Goal: Task Accomplishment & Management: Complete application form

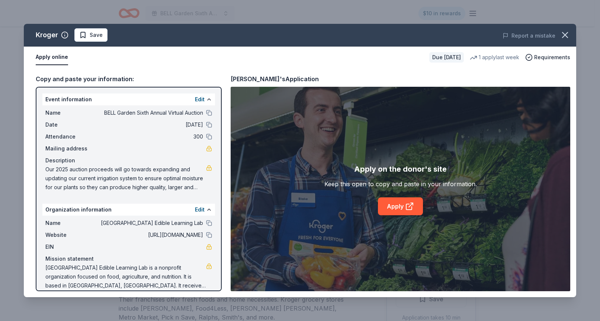
scroll to position [275, 0]
click at [101, 34] on span "Save" at bounding box center [96, 35] width 13 height 9
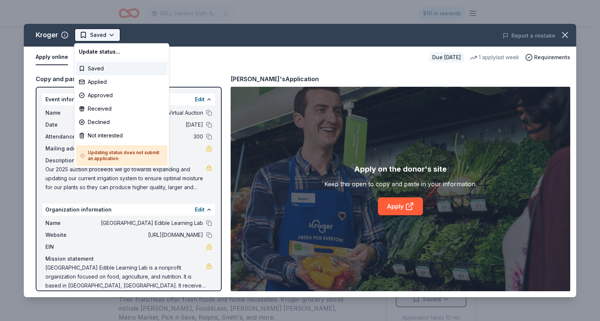
click at [111, 34] on html "BELL Garden Sixth Annual Virtual Auction $10 in rewards Due in 48 days Share Kr…" at bounding box center [300, 160] width 600 height 321
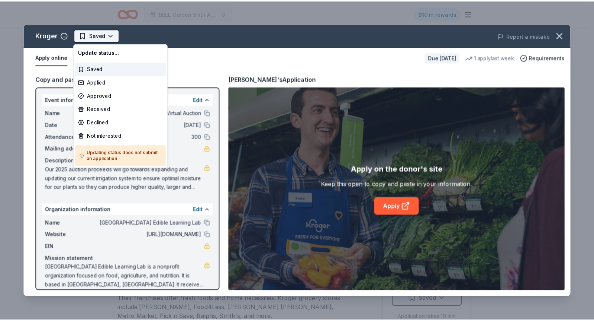
scroll to position [0, 0]
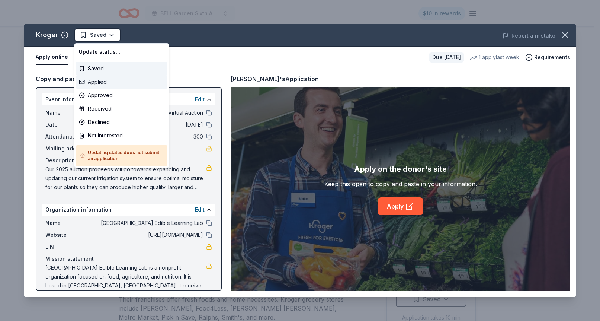
click at [112, 83] on div "Applied" at bounding box center [122, 81] width 92 height 13
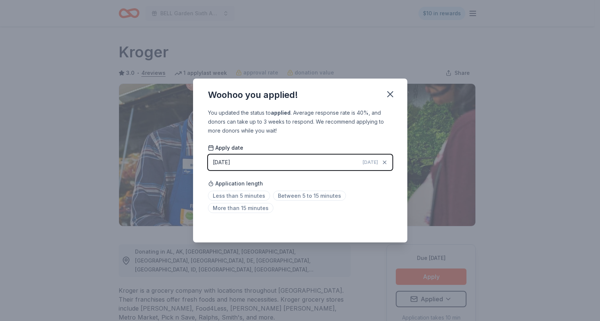
click at [291, 208] on div "Less than 5 minutes Between 5 to 15 minutes More than 15 minutes" at bounding box center [300, 203] width 184 height 25
click at [251, 206] on span "More than 15 minutes" at bounding box center [240, 208] width 65 height 10
click at [394, 91] on icon "button" at bounding box center [390, 94] width 10 height 10
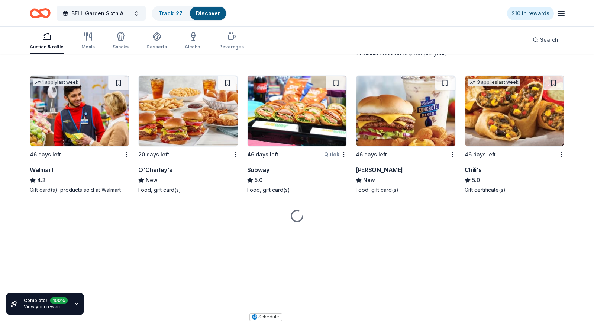
scroll to position [4171, 0]
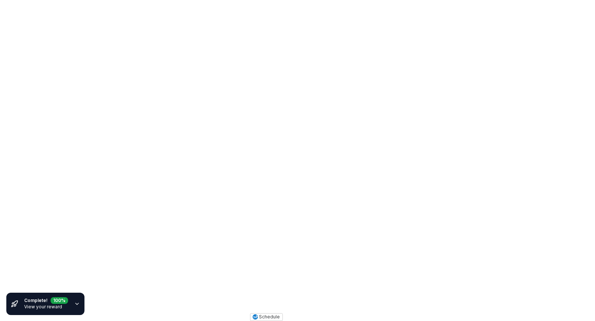
scroll to position [4333, 0]
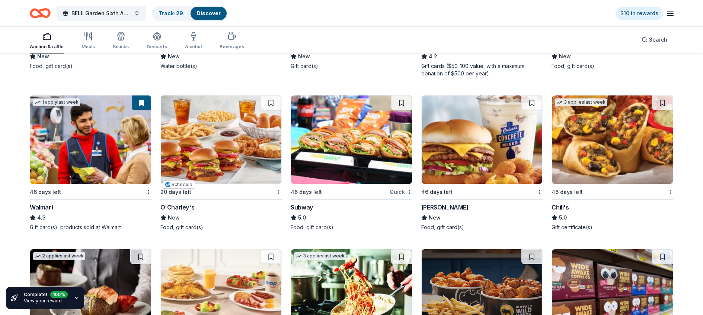
click at [226, 136] on img at bounding box center [221, 140] width 121 height 89
click at [337, 146] on img at bounding box center [351, 140] width 121 height 89
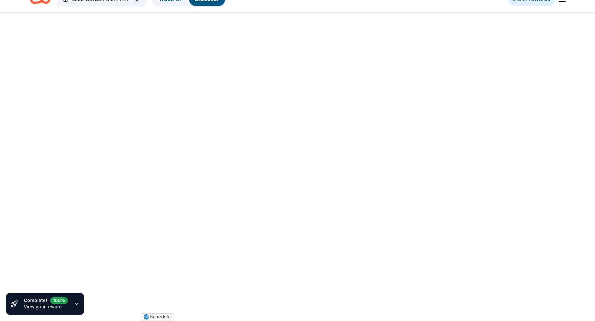
scroll to position [4794, 0]
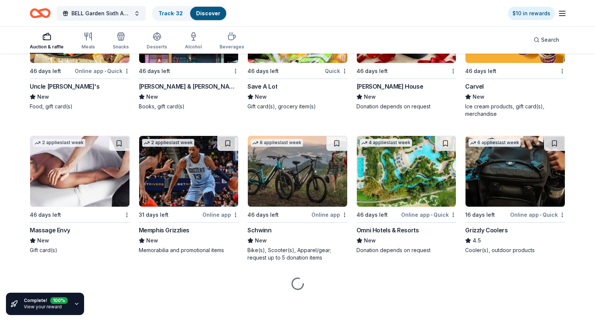
scroll to position [5272, 0]
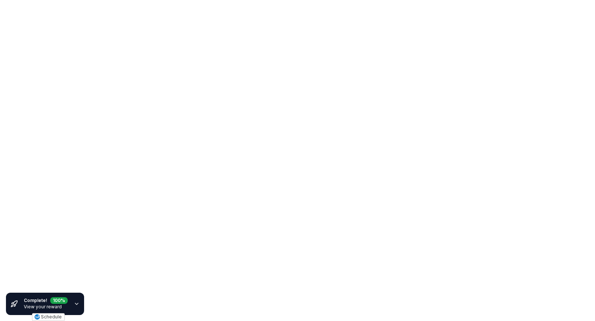
scroll to position [6556, 0]
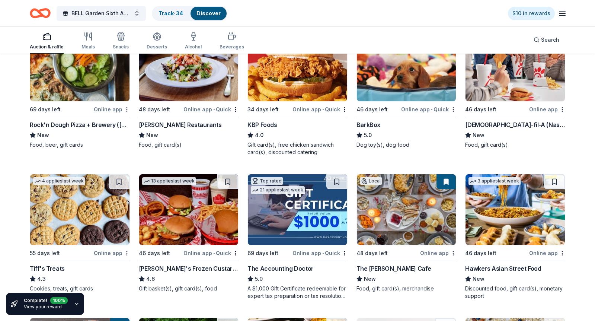
scroll to position [656, 0]
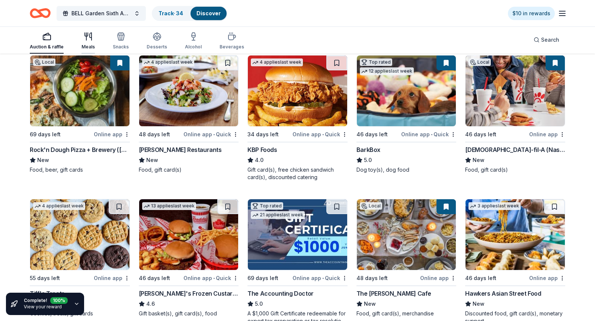
click at [86, 37] on icon "button" at bounding box center [86, 36] width 0 height 7
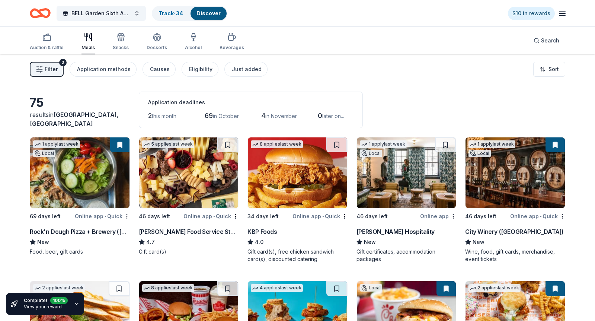
click at [563, 13] on icon "button" at bounding box center [562, 13] width 9 height 9
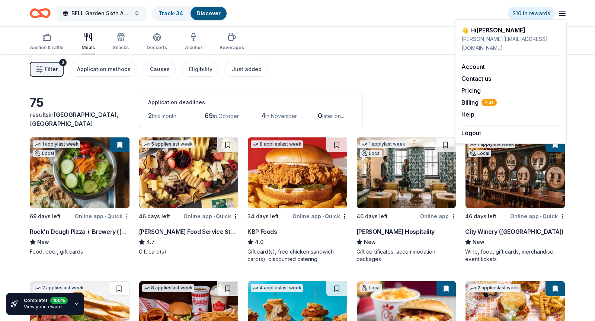
click at [138, 10] on button "BELL Garden Sixth Annual Virtual Auction" at bounding box center [101, 13] width 89 height 15
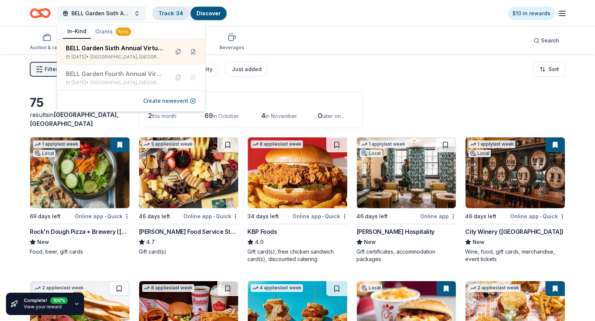
click at [173, 10] on link "Track · 34" at bounding box center [170, 13] width 25 height 6
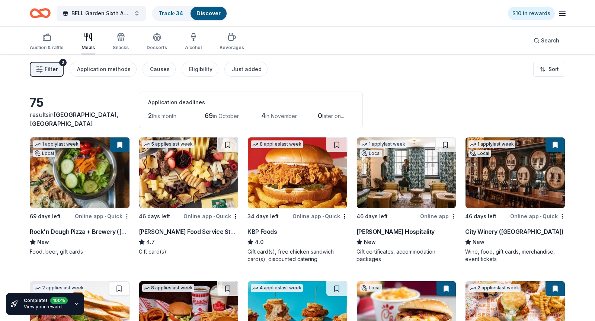
click at [212, 12] on link "Discover" at bounding box center [208, 13] width 24 height 6
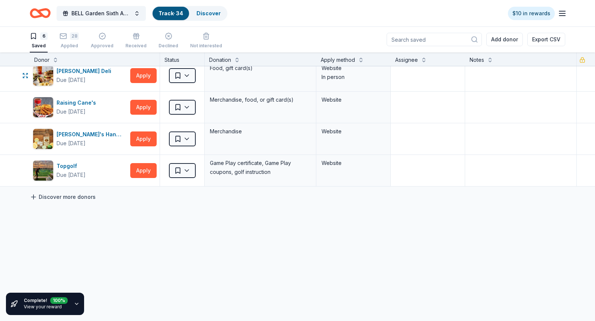
scroll to position [84, 0]
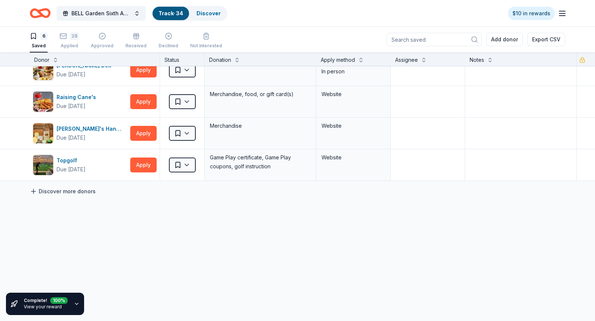
click at [63, 187] on link "Discover more donors" at bounding box center [63, 191] width 66 height 9
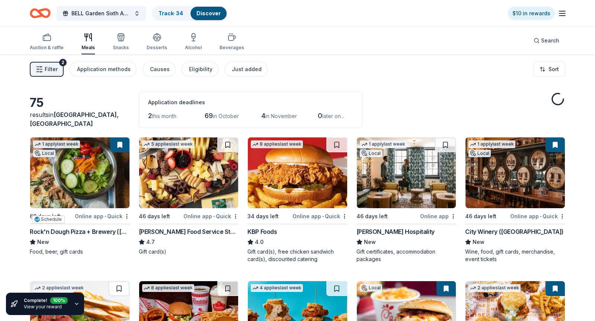
click at [65, 184] on img at bounding box center [79, 172] width 99 height 71
click at [215, 12] on link "Discover" at bounding box center [208, 13] width 24 height 6
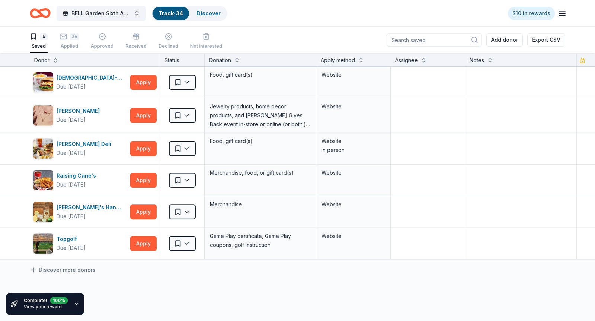
scroll to position [0, 0]
click at [187, 81] on html "Schedule Create BELL Garden Sixth Annual Virtual Auction Track · 34 Discover $1…" at bounding box center [297, 160] width 595 height 321
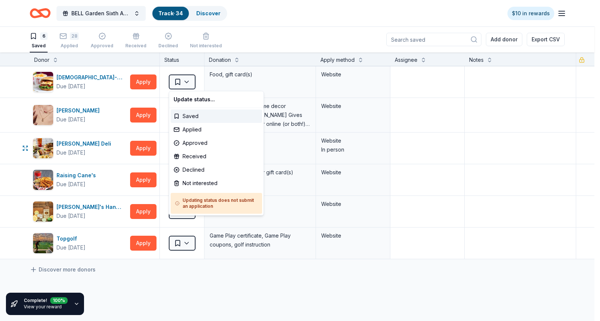
click at [107, 137] on html "Schedule Create BELL Garden Sixth Annual Virtual Auction Track · 34 Discover $1…" at bounding box center [300, 160] width 600 height 321
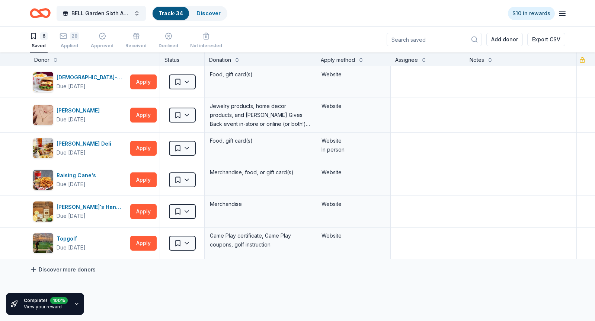
click at [68, 267] on link "Discover more donors" at bounding box center [63, 269] width 66 height 9
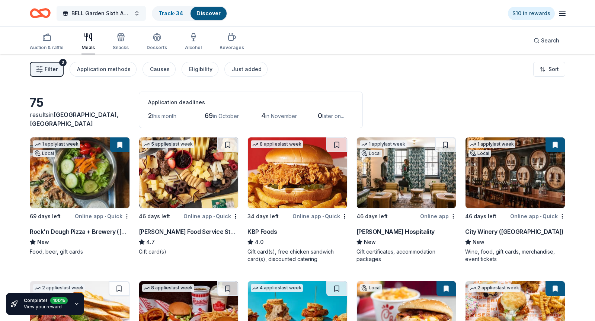
click at [138, 12] on button "BELL Garden Sixth Annual Virtual Auction" at bounding box center [101, 13] width 89 height 15
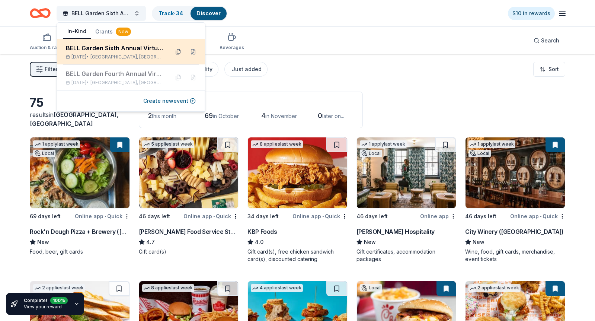
click at [179, 50] on button at bounding box center [178, 52] width 12 height 12
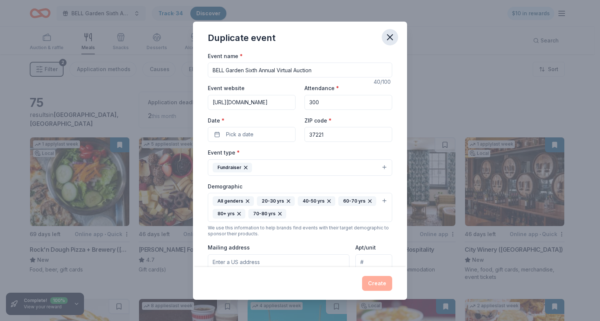
click at [392, 35] on icon "button" at bounding box center [390, 37] width 5 height 5
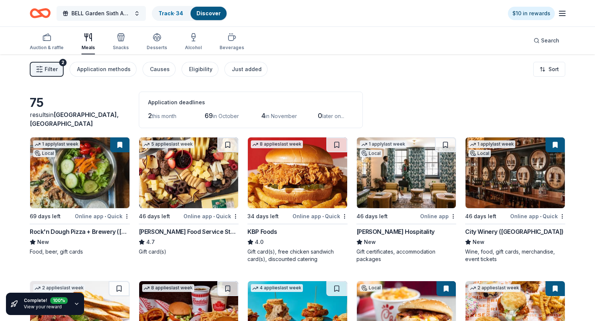
click at [139, 15] on button "BELL Garden Sixth Annual Virtual Auction" at bounding box center [101, 13] width 89 height 15
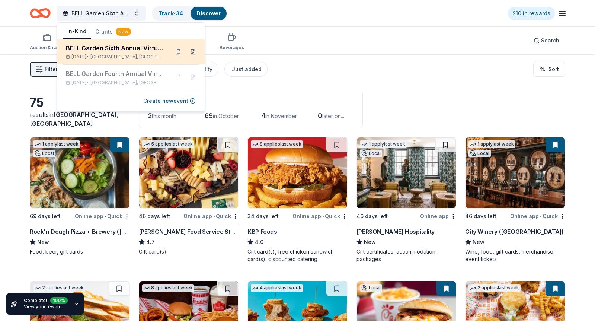
click at [193, 48] on button at bounding box center [193, 52] width 12 height 12
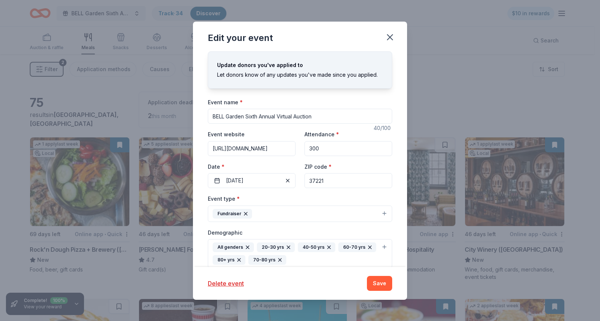
click at [284, 64] on div "Update donors you've applied to" at bounding box center [300, 65] width 166 height 9
click at [290, 68] on div "Update donors you've applied to" at bounding box center [300, 65] width 166 height 9
click at [391, 33] on icon "button" at bounding box center [390, 37] width 10 height 10
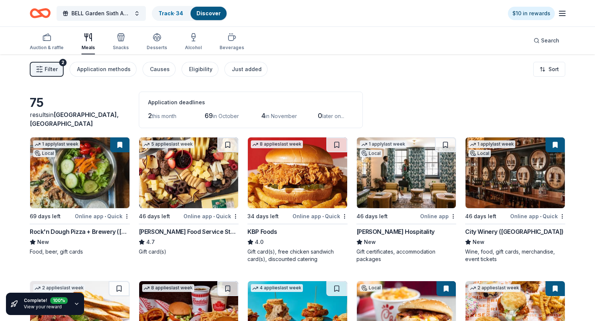
click at [561, 11] on icon "button" at bounding box center [562, 13] width 9 height 9
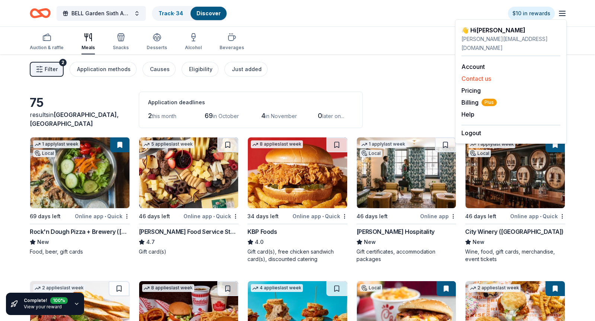
click at [489, 74] on button "Contact us" at bounding box center [476, 78] width 30 height 9
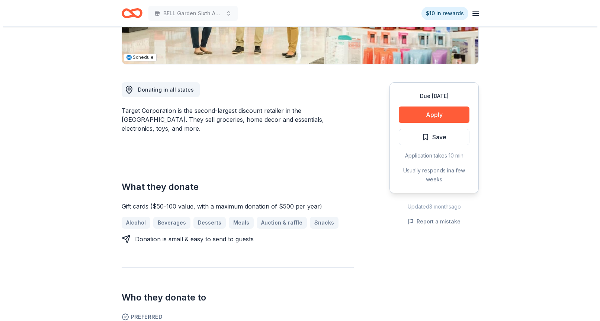
scroll to position [215, 0]
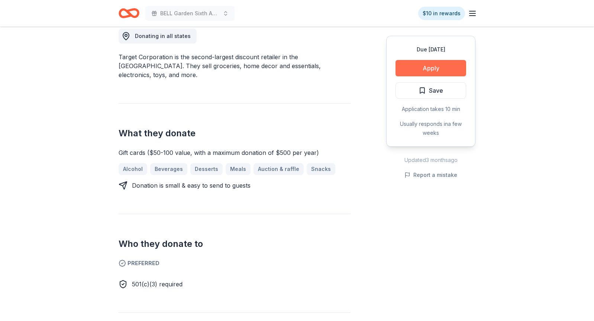
click at [422, 67] on button "Apply" at bounding box center [431, 68] width 71 height 16
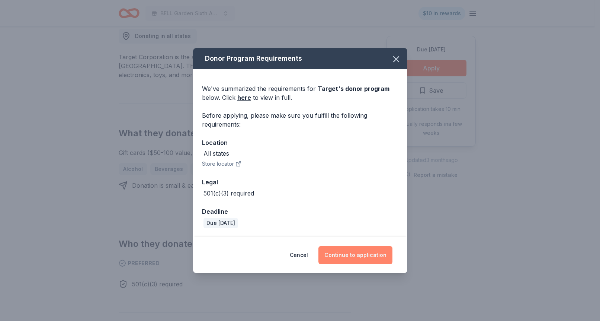
click at [356, 256] on button "Continue to application" at bounding box center [355, 255] width 74 height 18
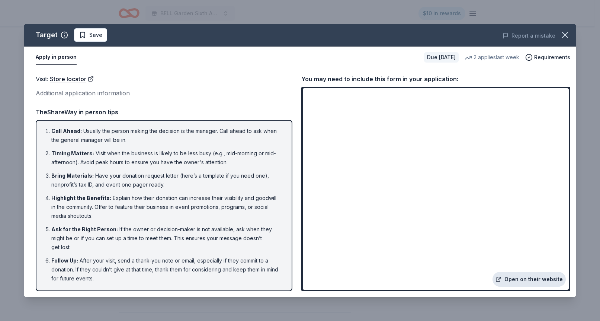
click at [542, 277] on link "Open on their website" at bounding box center [528, 279] width 73 height 15
click at [94, 34] on span "Save" at bounding box center [95, 35] width 13 height 9
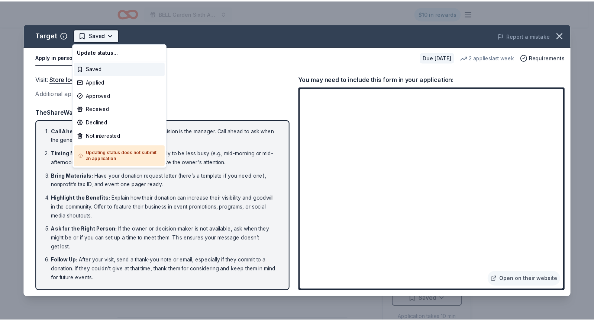
scroll to position [0, 0]
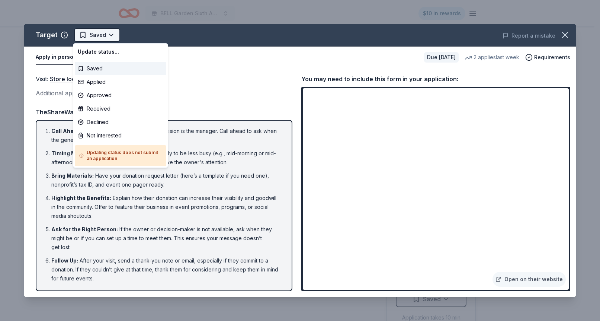
click at [108, 34] on html "BELL Garden Sixth Annual Virtual Auction $10 in rewards Due in 46 days Share Ta…" at bounding box center [300, 160] width 600 height 321
click at [113, 80] on div "Applied" at bounding box center [121, 81] width 92 height 13
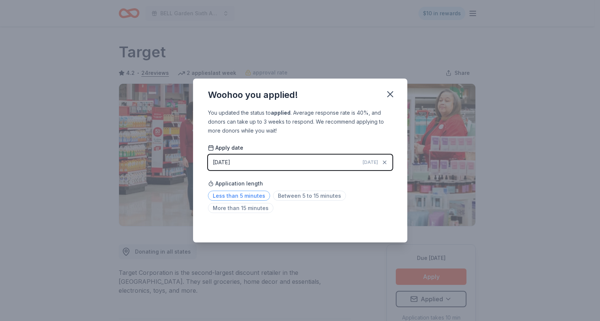
click at [253, 195] on span "Less than 5 minutes" at bounding box center [239, 195] width 62 height 10
click at [390, 93] on icon "button" at bounding box center [390, 94] width 10 height 10
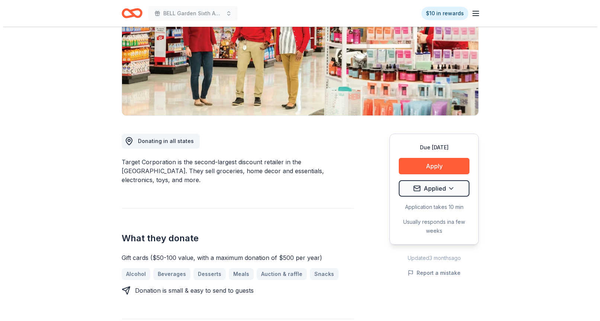
scroll to position [74, 0]
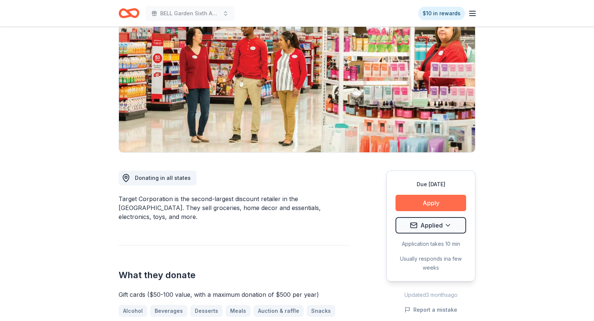
click at [430, 202] on button "Apply" at bounding box center [431, 203] width 71 height 16
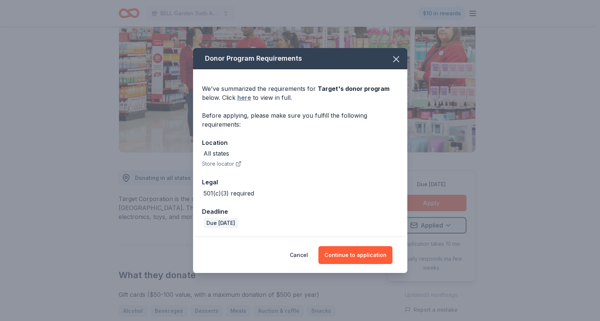
click at [243, 98] on link "here" at bounding box center [244, 97] width 14 height 9
click at [357, 255] on button "Continue to application" at bounding box center [355, 255] width 74 height 18
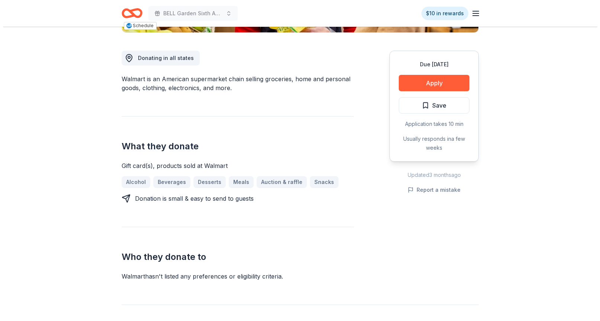
scroll to position [210, 0]
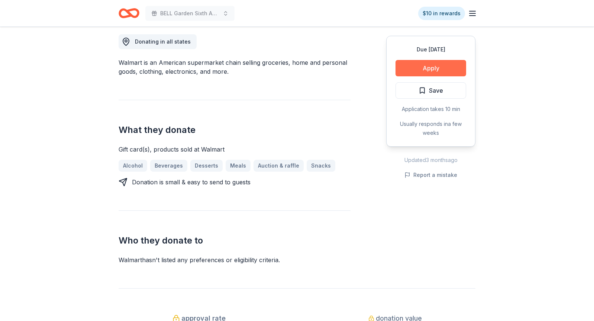
click at [424, 62] on button "Apply" at bounding box center [431, 68] width 71 height 16
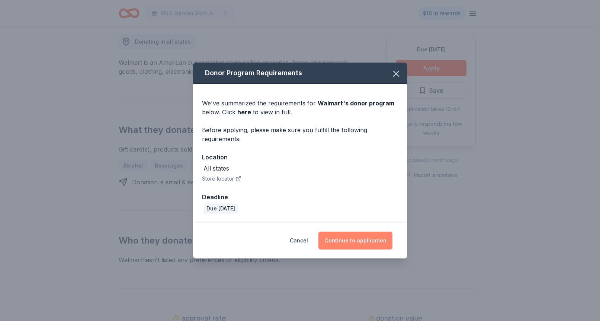
click at [358, 240] on button "Continue to application" at bounding box center [355, 240] width 74 height 18
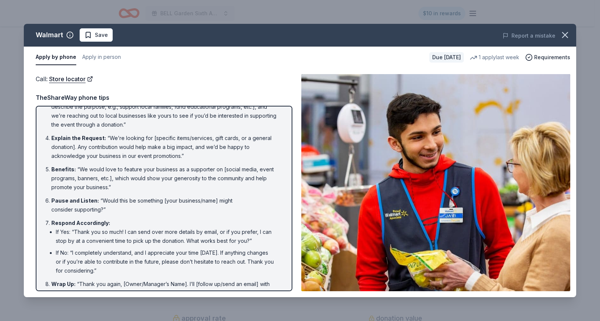
scroll to position [77, 0]
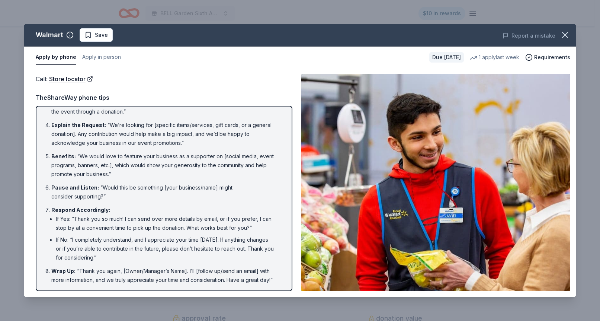
drag, startPoint x: 275, startPoint y: 278, endPoint x: 123, endPoint y: 170, distance: 185.9
click at [123, 170] on ol "Introduction : “Hello, this is [Your Name] from [Your Nonprofit's Name]. May I …" at bounding box center [163, 160] width 243 height 248
click at [94, 141] on li "Explain the Request : “We’re looking for [specific items/services, gift cards, …" at bounding box center [166, 134] width 230 height 27
click at [96, 56] on button "Apply in person" at bounding box center [101, 57] width 39 height 16
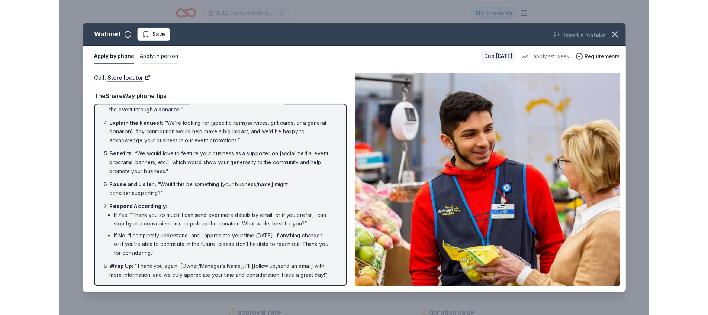
scroll to position [0, 0]
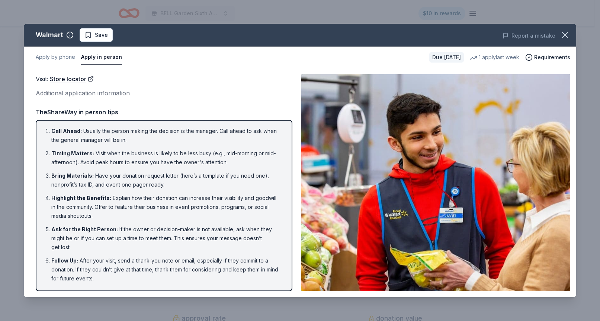
drag, startPoint x: 49, startPoint y: 127, endPoint x: 126, endPoint y: 261, distance: 154.9
click at [126, 261] on ol "Call Ahead : Usually the person making the decision is the manager. Call ahead …" at bounding box center [163, 204] width 243 height 156
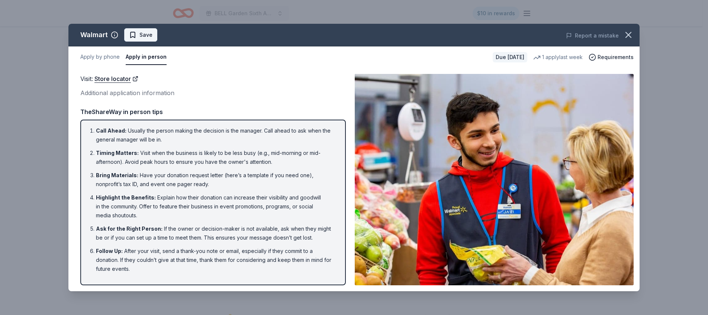
click at [143, 32] on span "Save" at bounding box center [145, 35] width 13 height 9
click at [159, 33] on html "BELL Garden Sixth Annual Virtual Auction $10 in rewards Due in 46 days Share Wa…" at bounding box center [354, 157] width 708 height 315
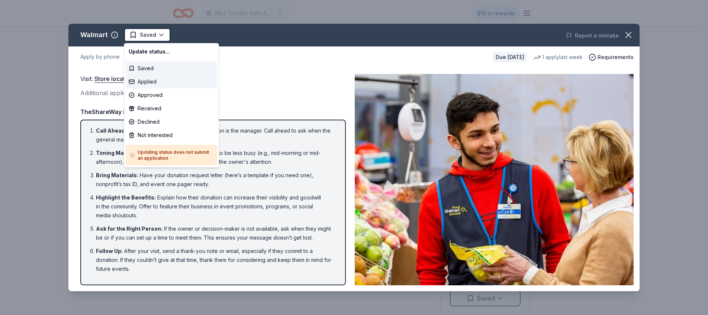
click at [161, 77] on div "Applied" at bounding box center [172, 81] width 92 height 13
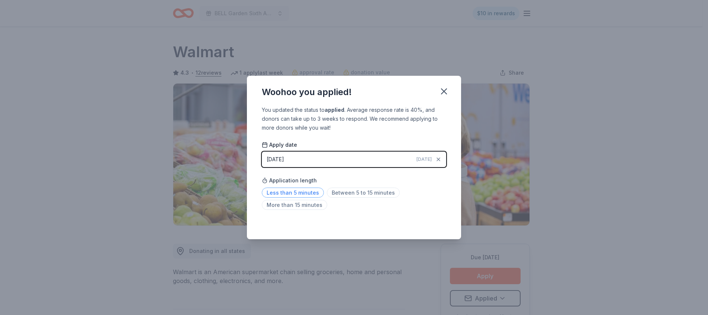
click at [315, 195] on span "Less than 5 minutes" at bounding box center [293, 193] width 62 height 10
click at [442, 89] on icon "button" at bounding box center [444, 91] width 10 height 10
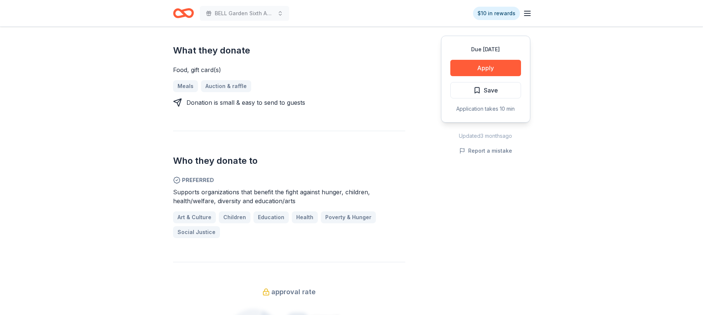
scroll to position [321, 0]
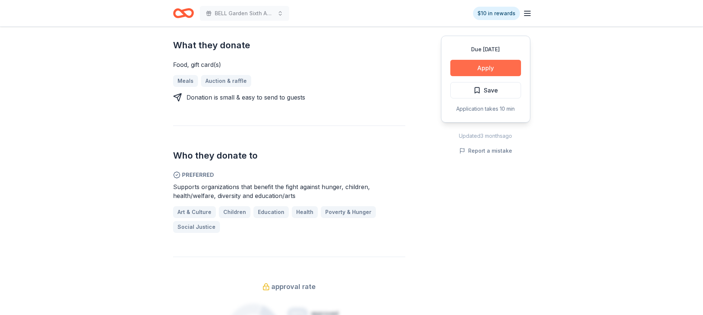
click at [490, 70] on button "Apply" at bounding box center [485, 68] width 71 height 16
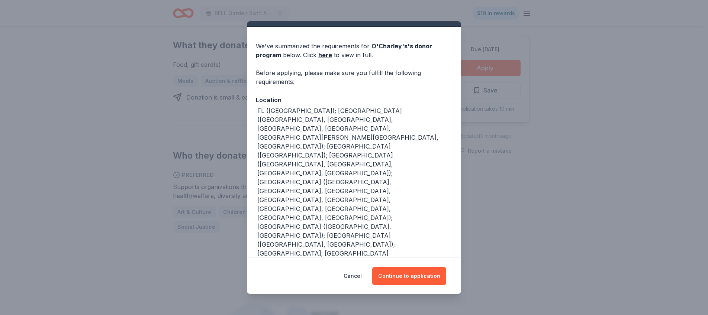
scroll to position [23, 0]
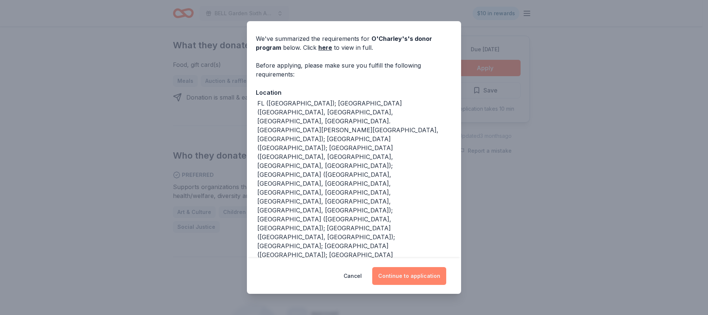
click at [407, 276] on button "Continue to application" at bounding box center [409, 276] width 74 height 18
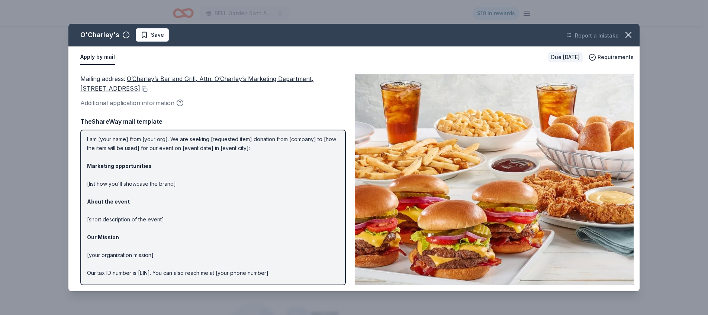
scroll to position [45, 0]
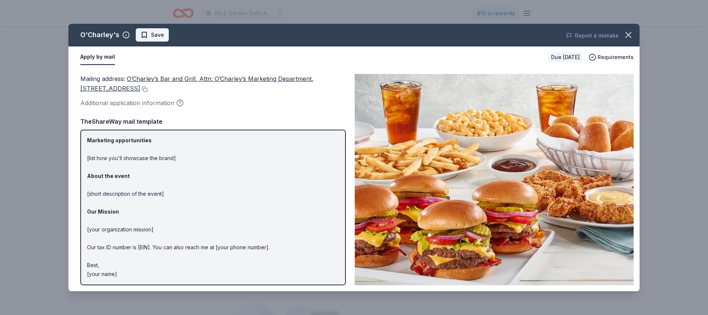
click at [158, 35] on span "Save" at bounding box center [157, 35] width 13 height 9
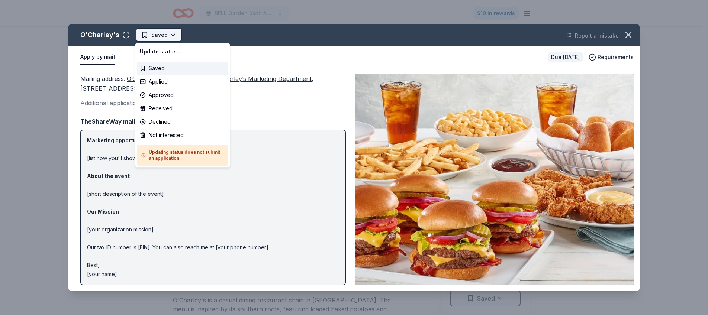
click at [172, 33] on html "BELL Garden Sixth Annual Virtual Auction $10 in rewards Due [DATE] Share O'Char…" at bounding box center [354, 157] width 708 height 315
click at [177, 78] on div "Applied" at bounding box center [183, 81] width 92 height 13
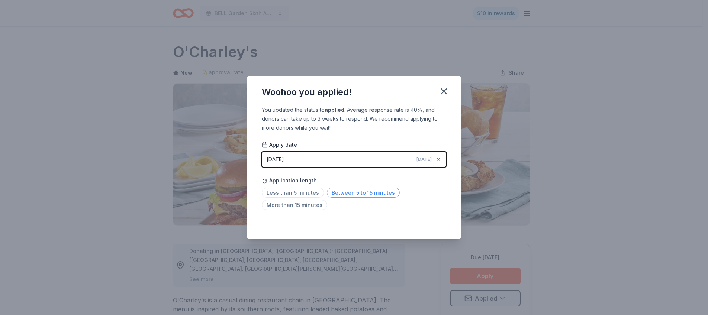
click at [347, 195] on span "Between 5 to 15 minutes" at bounding box center [363, 193] width 73 height 10
click at [445, 84] on button "button" at bounding box center [444, 91] width 16 height 16
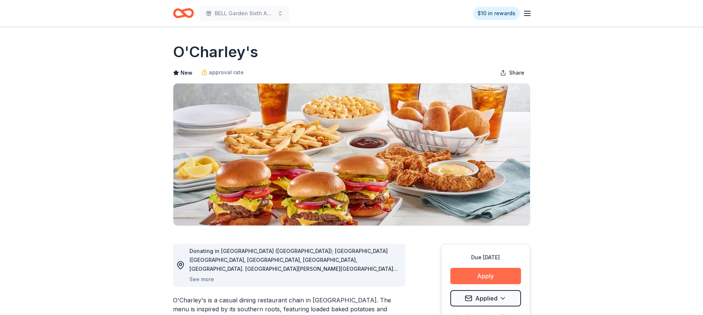
click at [491, 272] on button "Apply" at bounding box center [485, 276] width 71 height 16
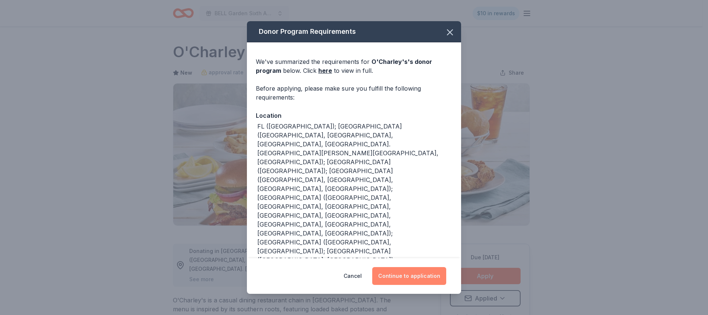
click at [420, 273] on button "Continue to application" at bounding box center [409, 276] width 74 height 18
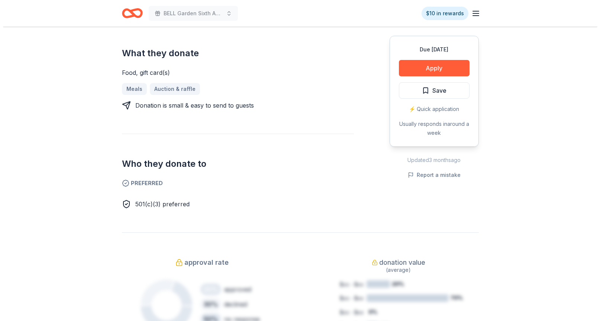
scroll to position [286, 0]
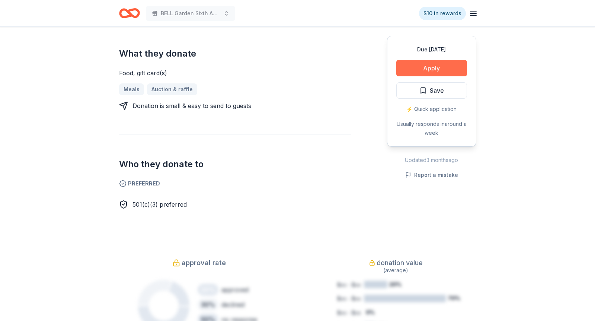
click at [448, 65] on button "Apply" at bounding box center [431, 68] width 71 height 16
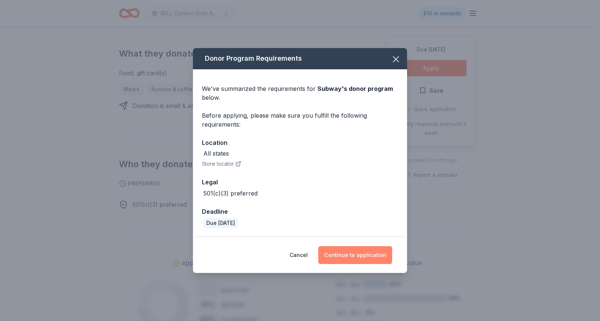
click at [350, 254] on button "Continue to application" at bounding box center [355, 255] width 74 height 18
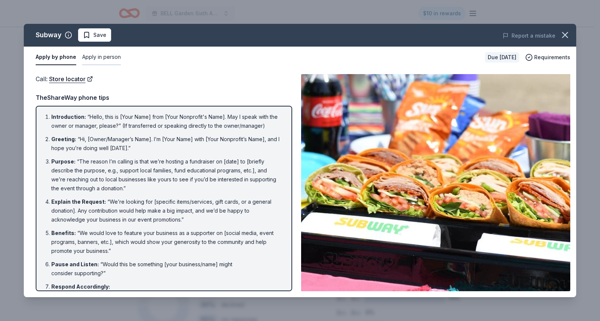
click at [105, 57] on button "Apply in person" at bounding box center [101, 57] width 39 height 16
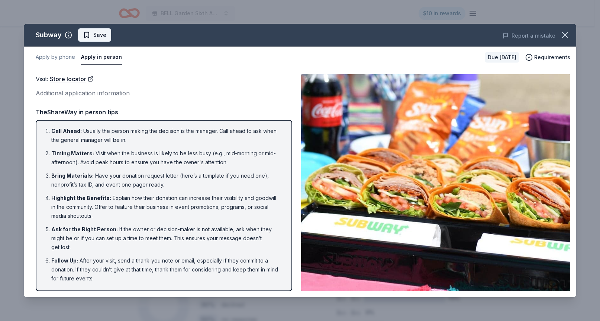
click at [108, 32] on button "Save" at bounding box center [94, 34] width 33 height 13
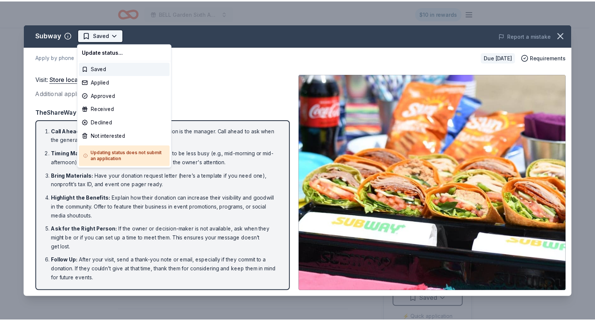
scroll to position [0, 0]
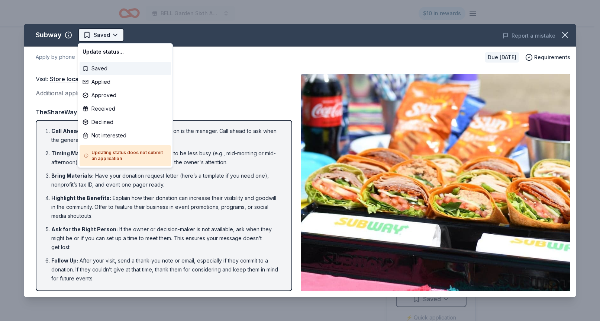
click at [115, 32] on html "BELL Garden Sixth Annual Virtual Auction $10 in rewards Due in 46 days Share Su…" at bounding box center [300, 160] width 600 height 321
click at [115, 78] on div "Applied" at bounding box center [126, 81] width 92 height 13
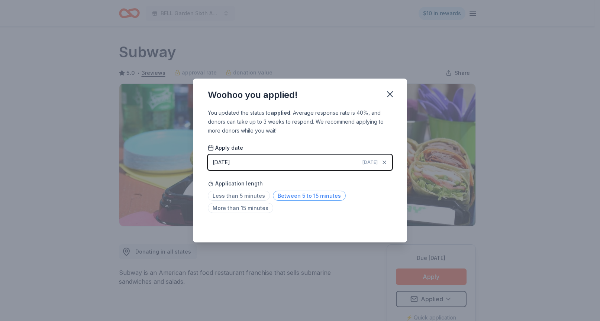
click at [296, 195] on span "Between 5 to 15 minutes" at bounding box center [309, 195] width 73 height 10
click at [390, 93] on icon "button" at bounding box center [390, 94] width 10 height 10
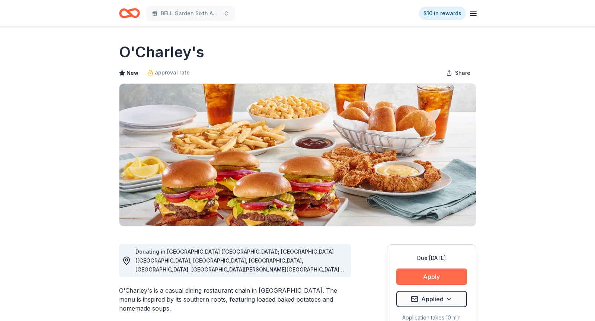
click at [427, 273] on button "Apply" at bounding box center [431, 276] width 71 height 16
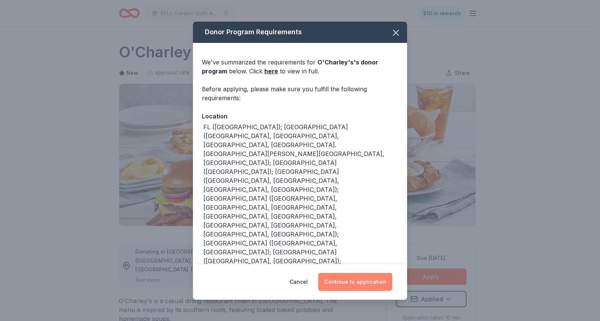
click at [359, 290] on button "Continue to application" at bounding box center [355, 282] width 74 height 18
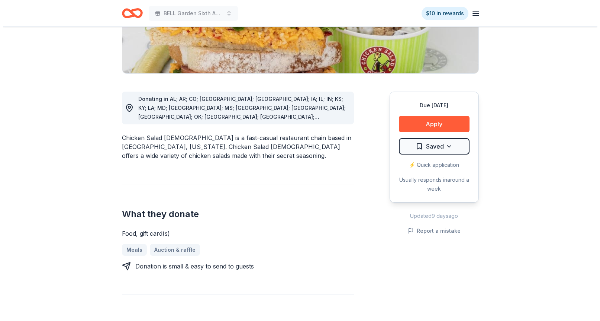
scroll to position [215, 0]
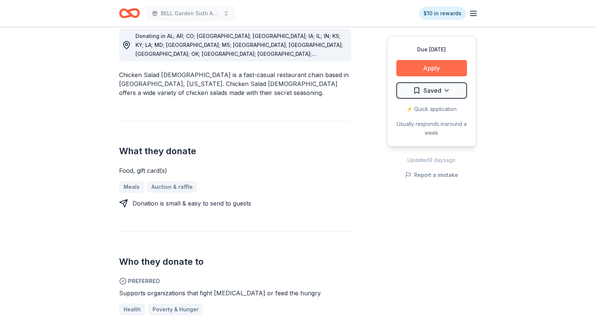
click at [436, 69] on button "Apply" at bounding box center [431, 68] width 71 height 16
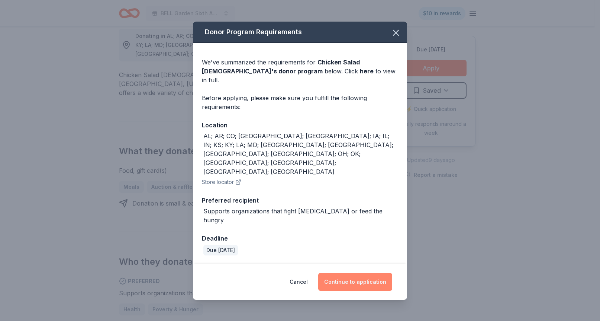
click at [368, 273] on button "Continue to application" at bounding box center [355, 282] width 74 height 18
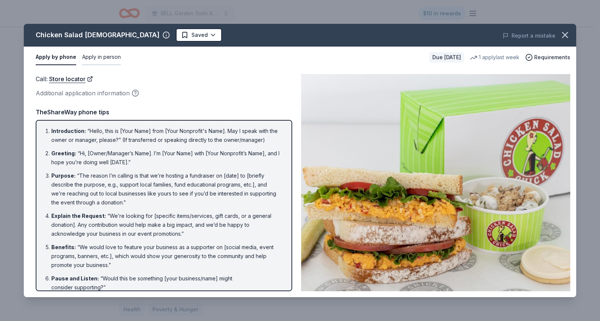
click at [109, 57] on button "Apply in person" at bounding box center [101, 57] width 39 height 16
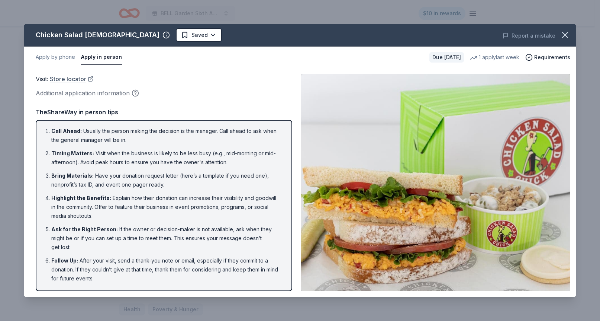
click at [81, 79] on link "Store locator" at bounding box center [72, 79] width 44 height 10
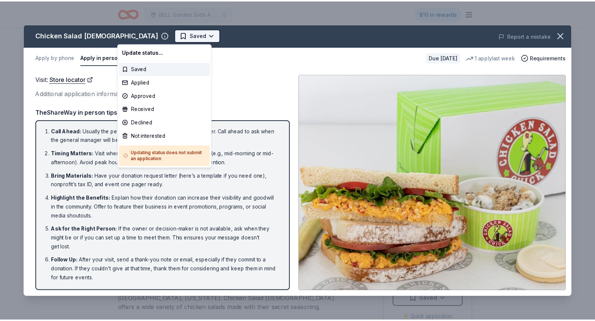
scroll to position [0, 0]
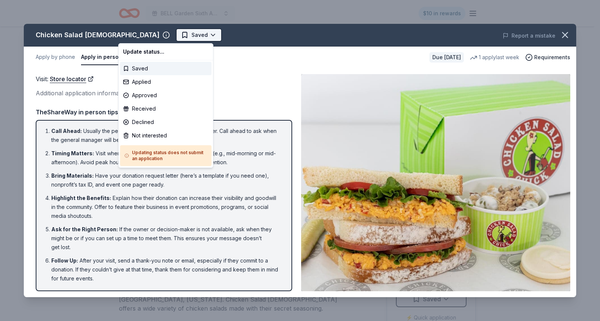
click at [156, 34] on html "BELL Garden Sixth Annual Virtual Auction $10 in rewards Due [DATE] Share Chicke…" at bounding box center [300, 160] width 600 height 321
click at [152, 85] on div "Applied" at bounding box center [166, 81] width 92 height 13
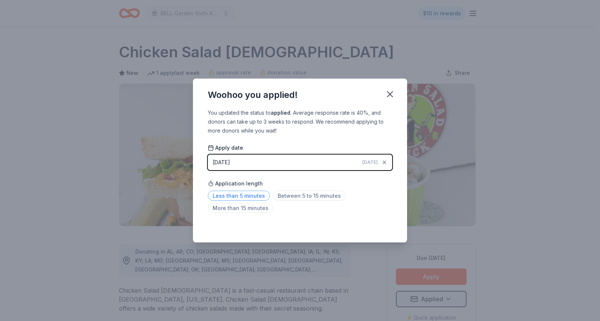
click at [229, 192] on span "Less than 5 minutes" at bounding box center [239, 195] width 62 height 10
click at [395, 91] on button "button" at bounding box center [390, 94] width 16 height 16
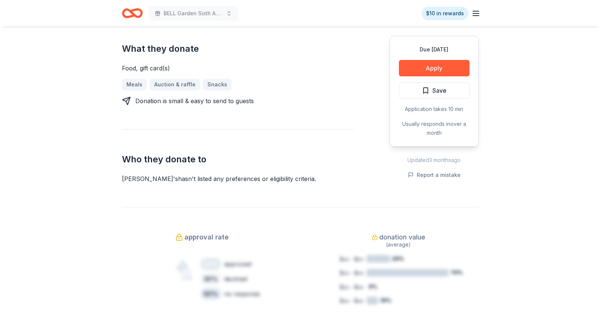
scroll to position [307, 0]
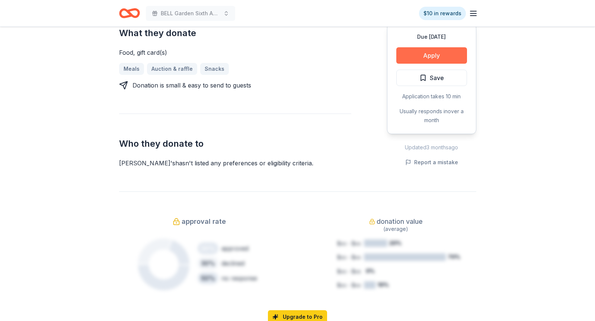
click at [427, 51] on button "Apply" at bounding box center [431, 55] width 71 height 16
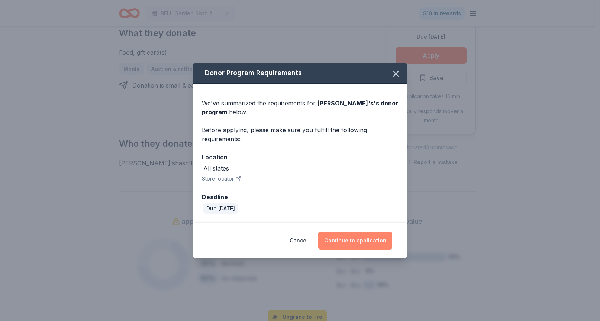
click at [349, 240] on button "Continue to application" at bounding box center [355, 240] width 74 height 18
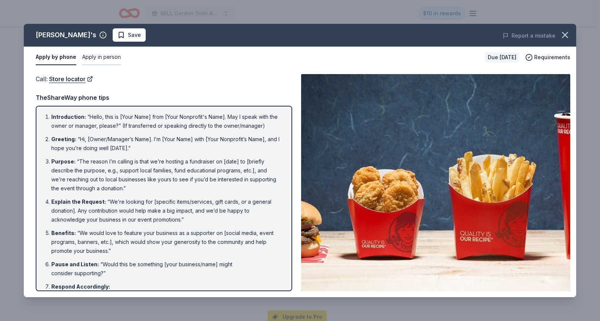
click at [105, 57] on button "Apply in person" at bounding box center [101, 57] width 39 height 16
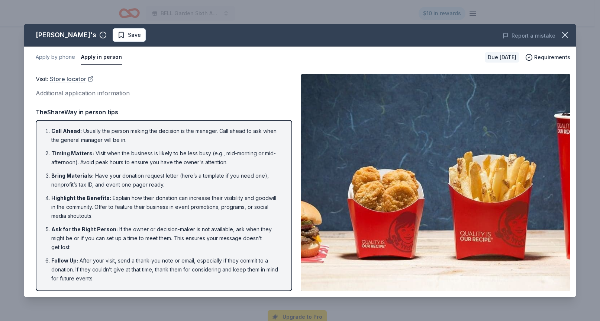
click at [73, 76] on link "Store locator" at bounding box center [72, 79] width 44 height 10
click at [128, 31] on span "Save" at bounding box center [134, 35] width 13 height 9
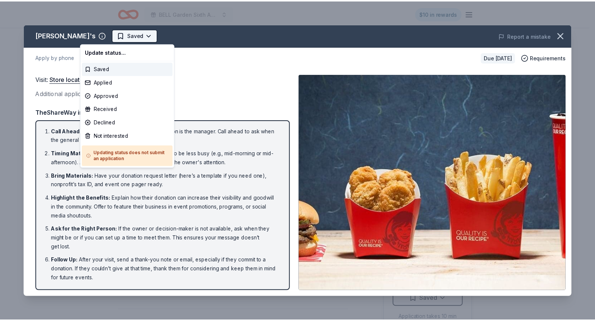
scroll to position [0, 0]
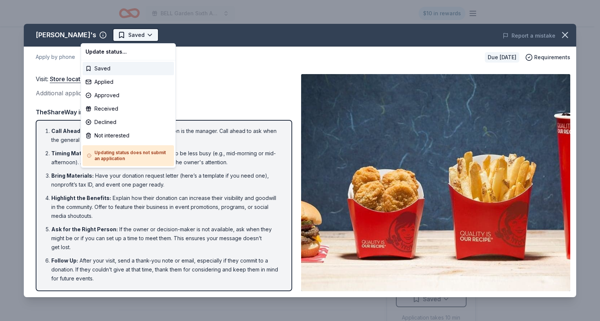
click at [116, 33] on html "BELL Garden Sixth Annual Virtual Auction $10 in rewards Due in 46 days Share We…" at bounding box center [300, 160] width 600 height 321
click at [122, 82] on div "Applied" at bounding box center [129, 81] width 92 height 13
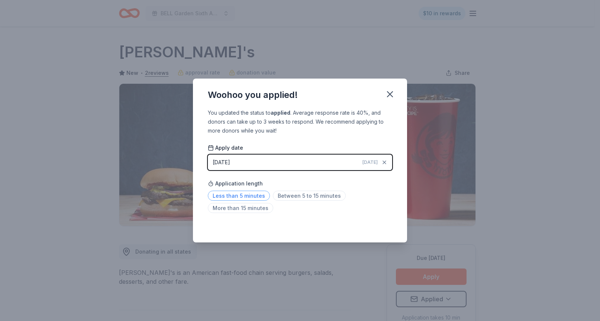
click at [244, 191] on span "Less than 5 minutes" at bounding box center [239, 195] width 62 height 10
click at [394, 93] on icon "button" at bounding box center [390, 94] width 10 height 10
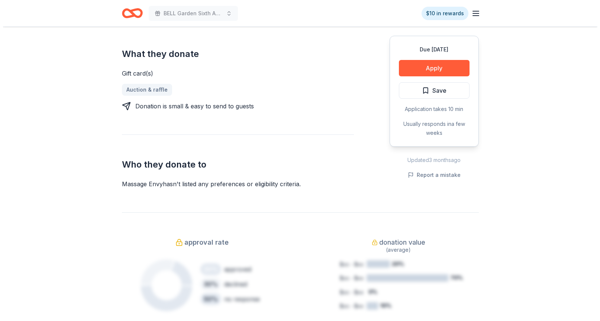
scroll to position [95, 0]
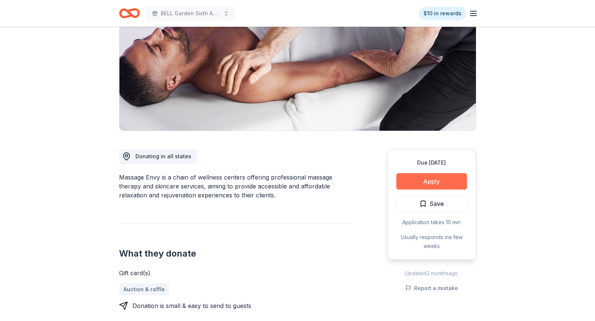
click at [434, 178] on button "Apply" at bounding box center [431, 181] width 71 height 16
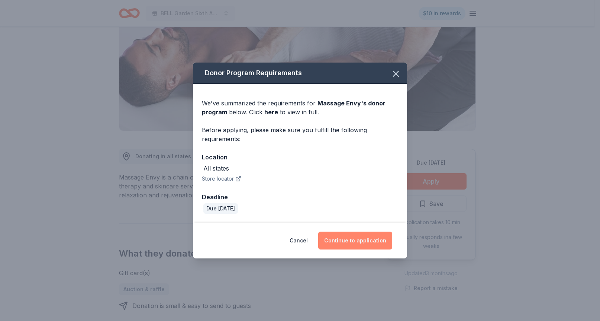
click at [356, 239] on button "Continue to application" at bounding box center [355, 240] width 74 height 18
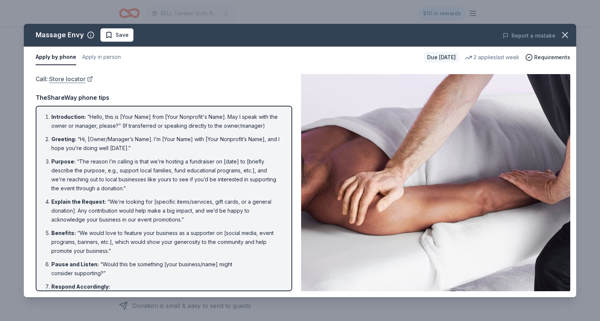
click at [77, 78] on link "Store locator" at bounding box center [71, 79] width 44 height 10
click at [122, 35] on span "Save" at bounding box center [122, 35] width 13 height 9
click at [136, 33] on html "BELL Garden Sixth Annual Virtual Auction $10 in rewards Due in 46 days Share Ma…" at bounding box center [300, 65] width 600 height 321
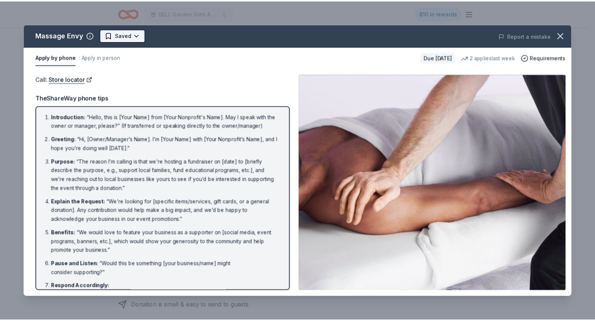
scroll to position [0, 0]
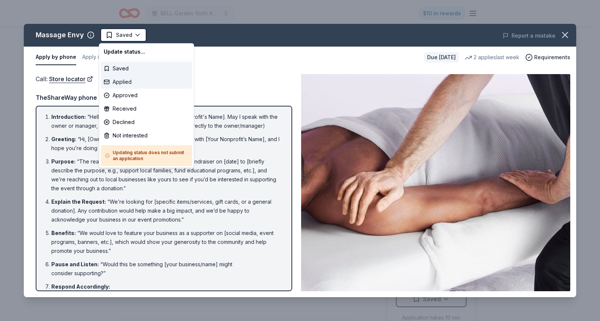
click at [134, 80] on div "Applied" at bounding box center [147, 81] width 92 height 13
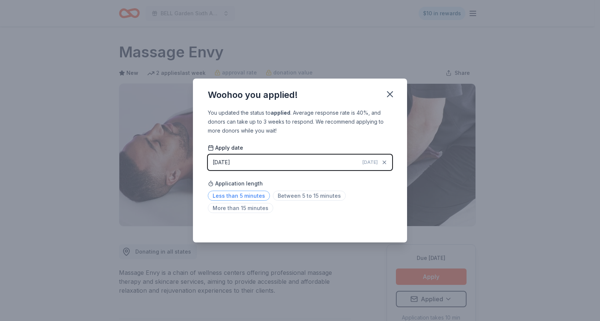
click at [231, 193] on span "Less than 5 minutes" at bounding box center [239, 195] width 62 height 10
click at [373, 227] on div "Saved" at bounding box center [300, 225] width 184 height 9
click at [390, 94] on icon "button" at bounding box center [390, 94] width 5 height 5
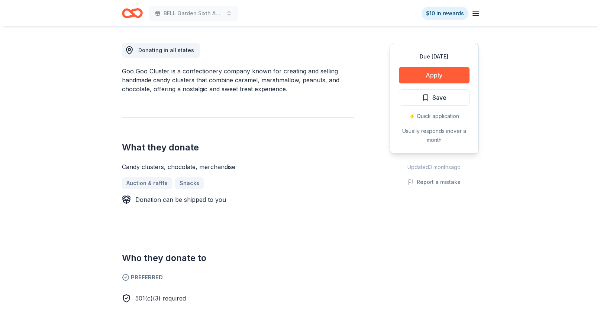
scroll to position [205, 0]
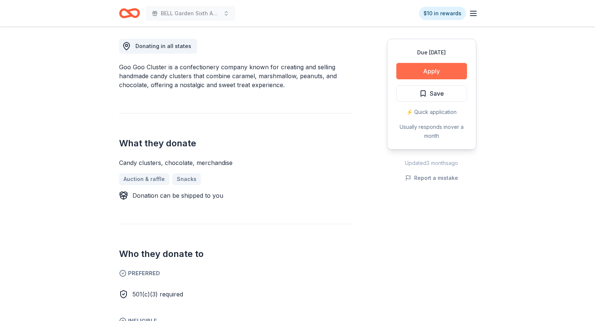
click at [444, 68] on button "Apply" at bounding box center [431, 71] width 71 height 16
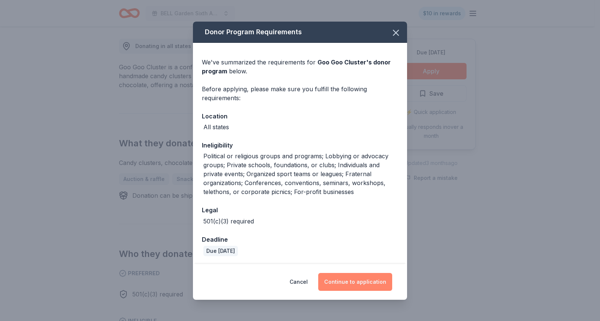
click at [353, 280] on button "Continue to application" at bounding box center [355, 282] width 74 height 18
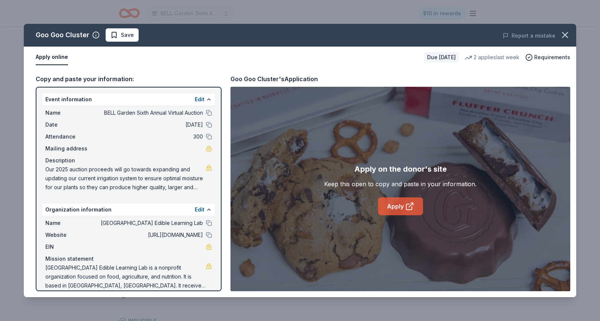
click at [393, 205] on link "Apply" at bounding box center [400, 206] width 45 height 18
click at [125, 33] on span "Save" at bounding box center [127, 35] width 13 height 9
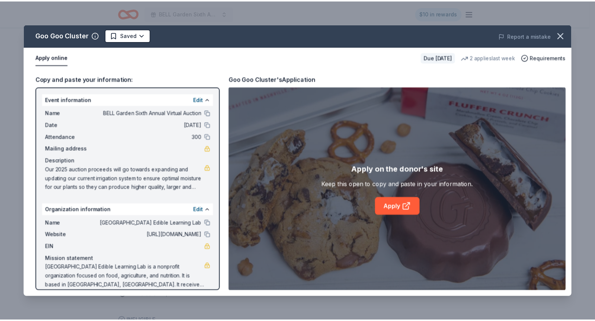
scroll to position [0, 0]
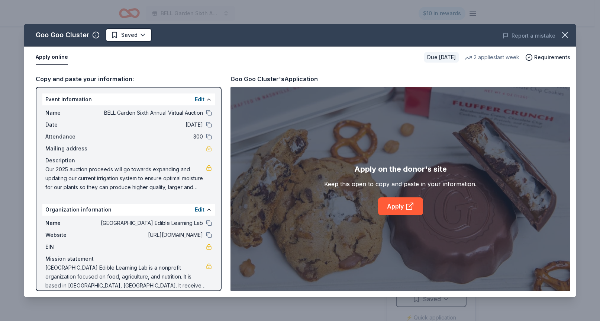
click at [125, 33] on html "BELL Garden Sixth Annual Virtual Auction $10 in rewards Due in 20 days Share Go…" at bounding box center [300, 160] width 600 height 321
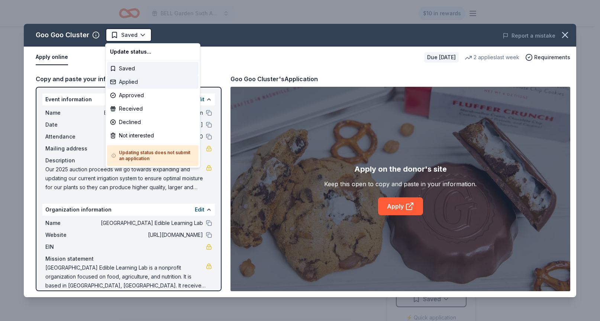
click at [133, 80] on div "Applied" at bounding box center [153, 81] width 92 height 13
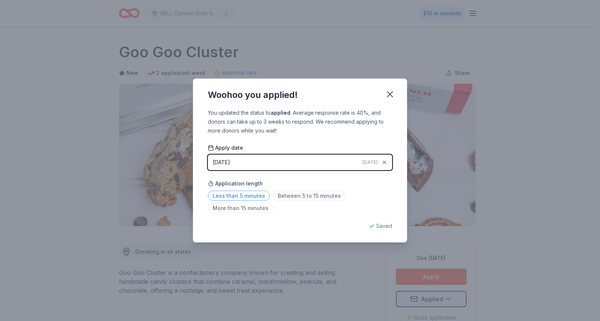
click at [264, 195] on span "Less than 5 minutes" at bounding box center [239, 195] width 62 height 10
click at [391, 85] on div "Woohoo you applied!" at bounding box center [300, 93] width 214 height 30
click at [391, 90] on icon "button" at bounding box center [390, 94] width 10 height 10
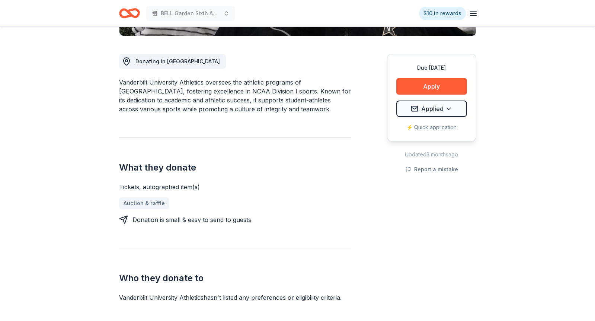
scroll to position [191, 0]
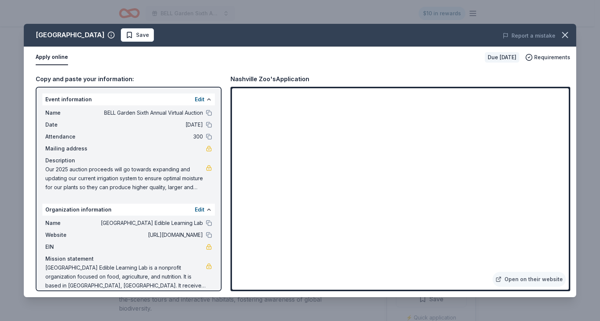
scroll to position [264, 0]
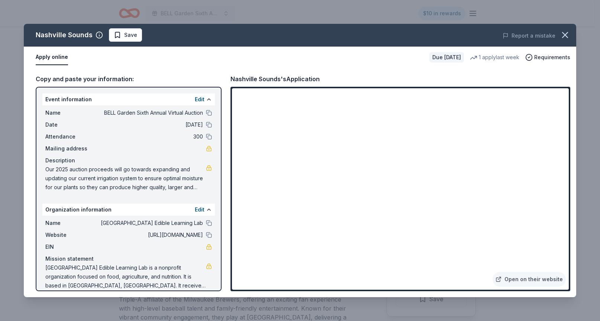
scroll to position [379, 0]
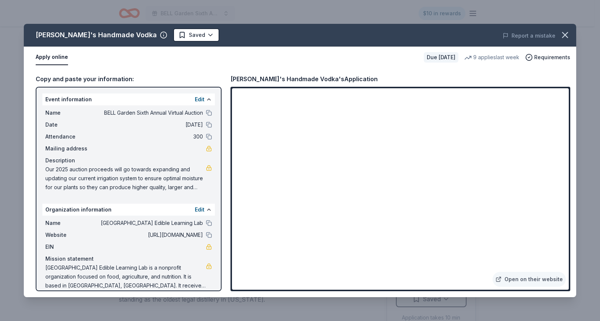
scroll to position [287, 0]
